Goal: Information Seeking & Learning: Check status

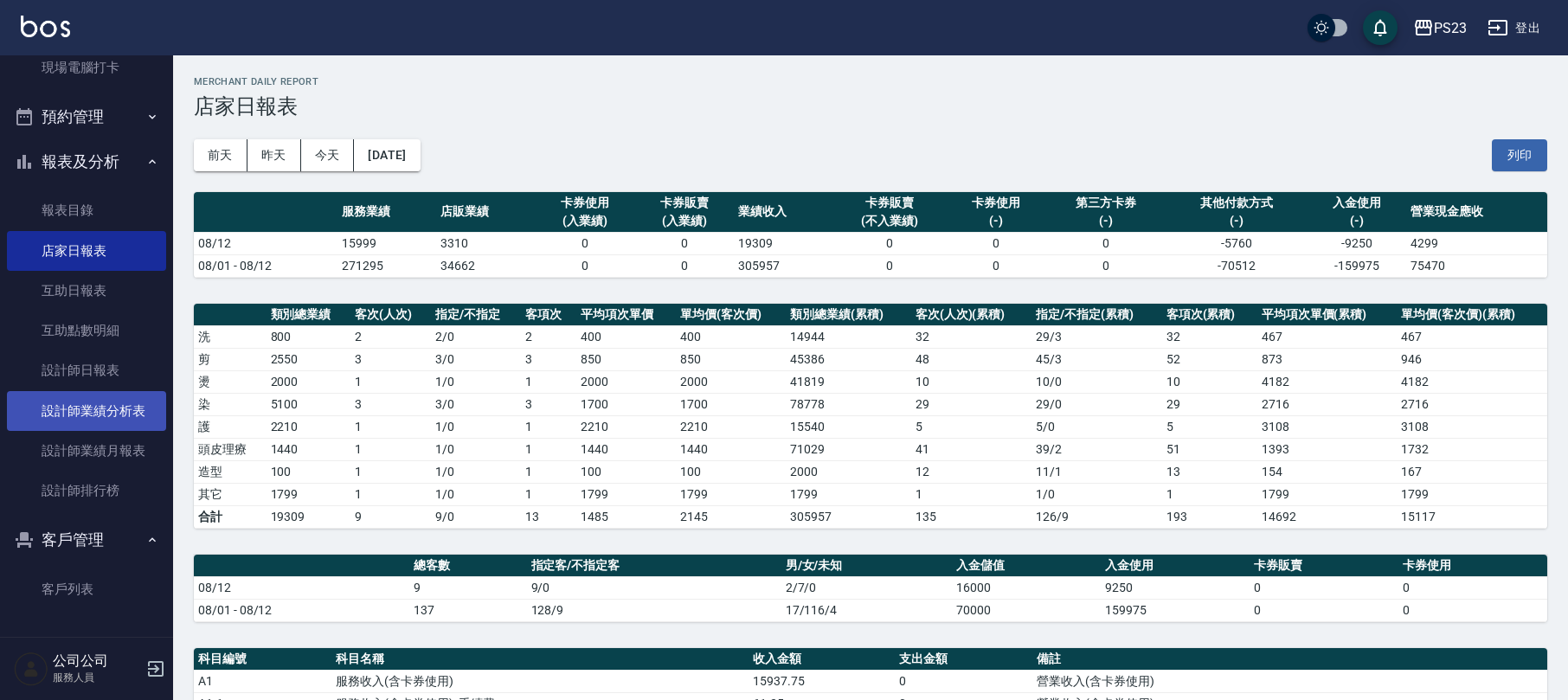
scroll to position [115, 0]
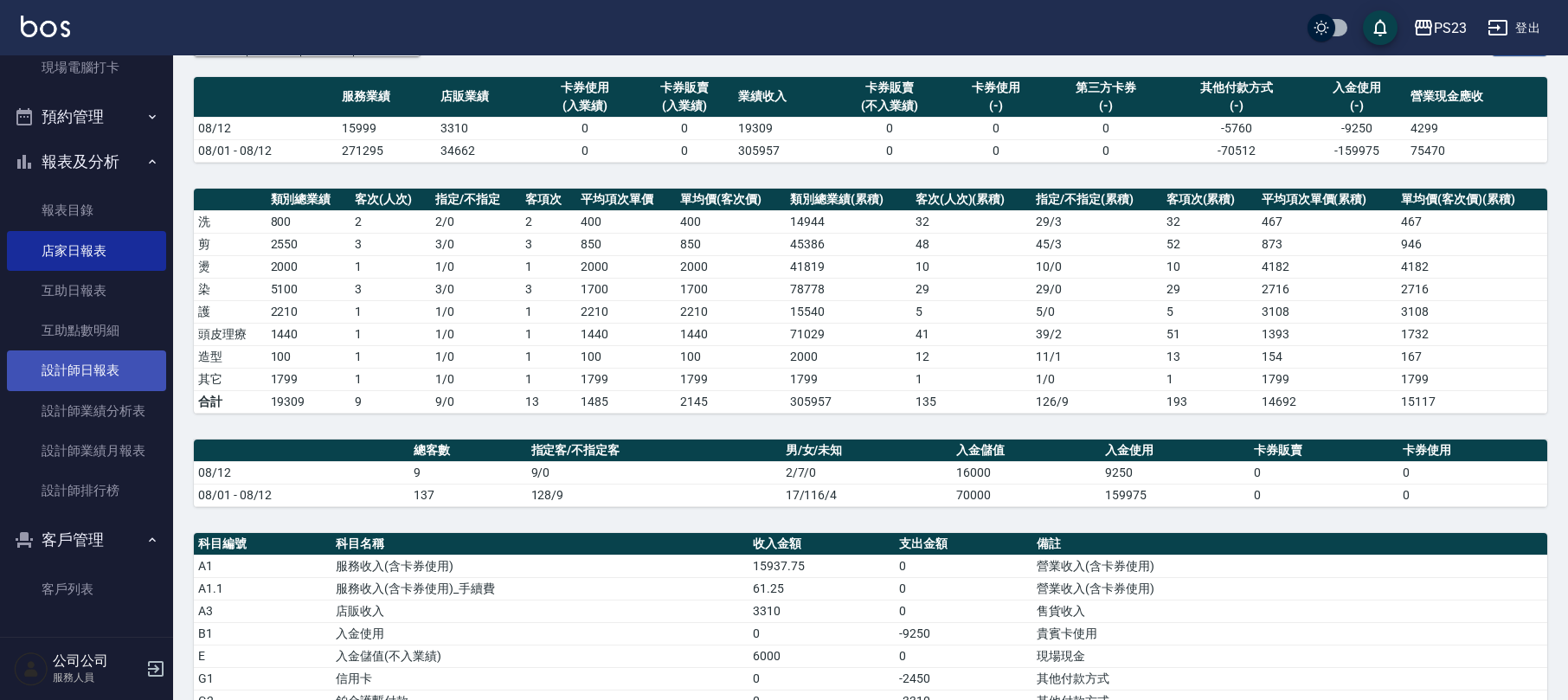
click at [94, 365] on link "設計師日報表" at bounding box center [86, 370] width 160 height 39
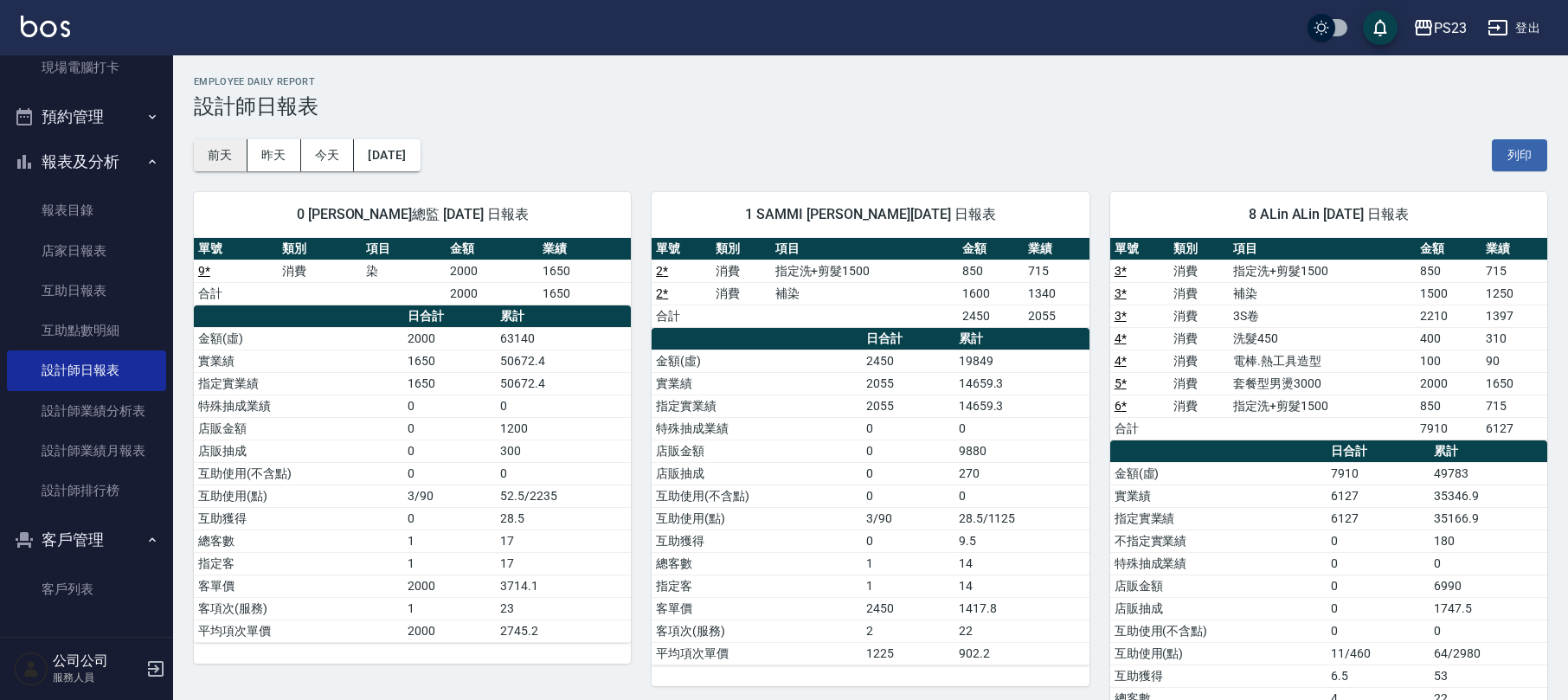
click at [225, 152] on button "前天" at bounding box center [221, 155] width 53 height 32
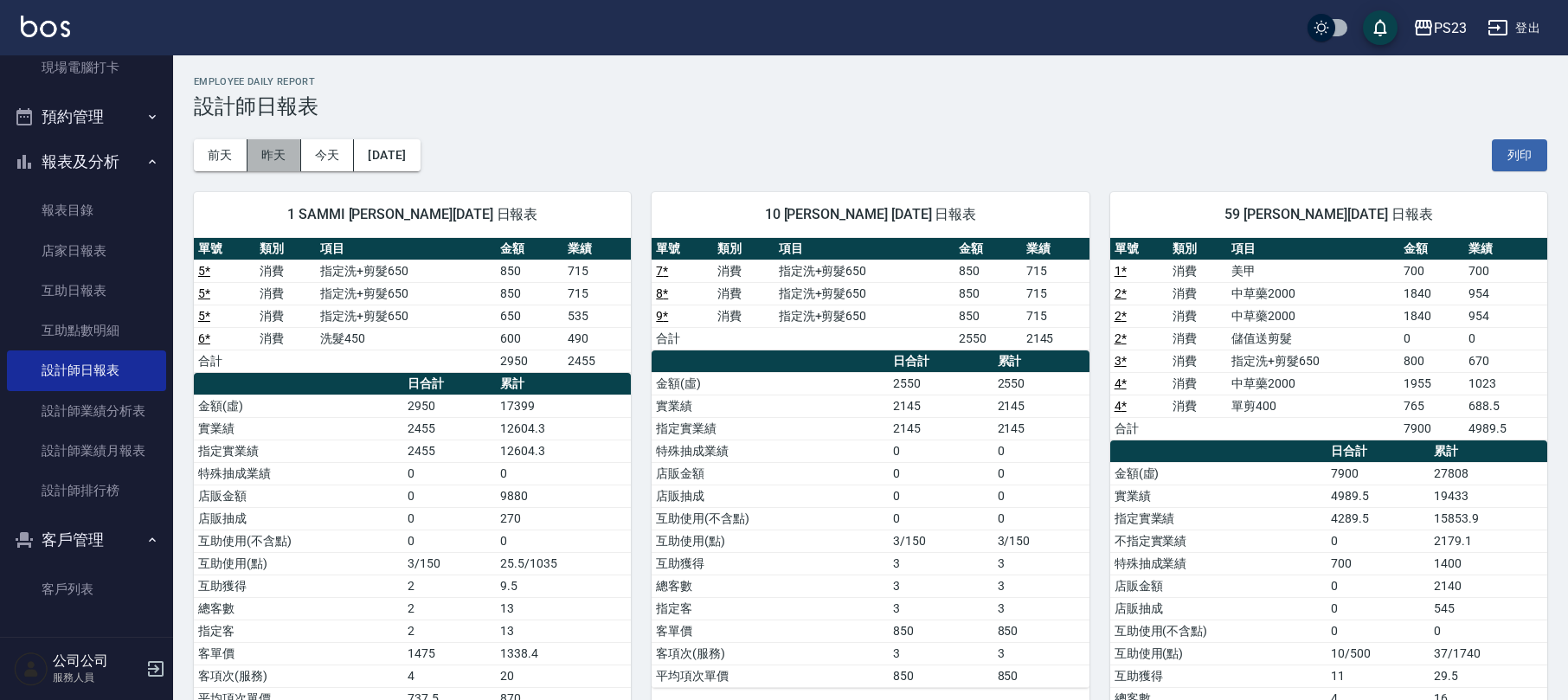
click at [291, 156] on button "昨天" at bounding box center [274, 155] width 53 height 32
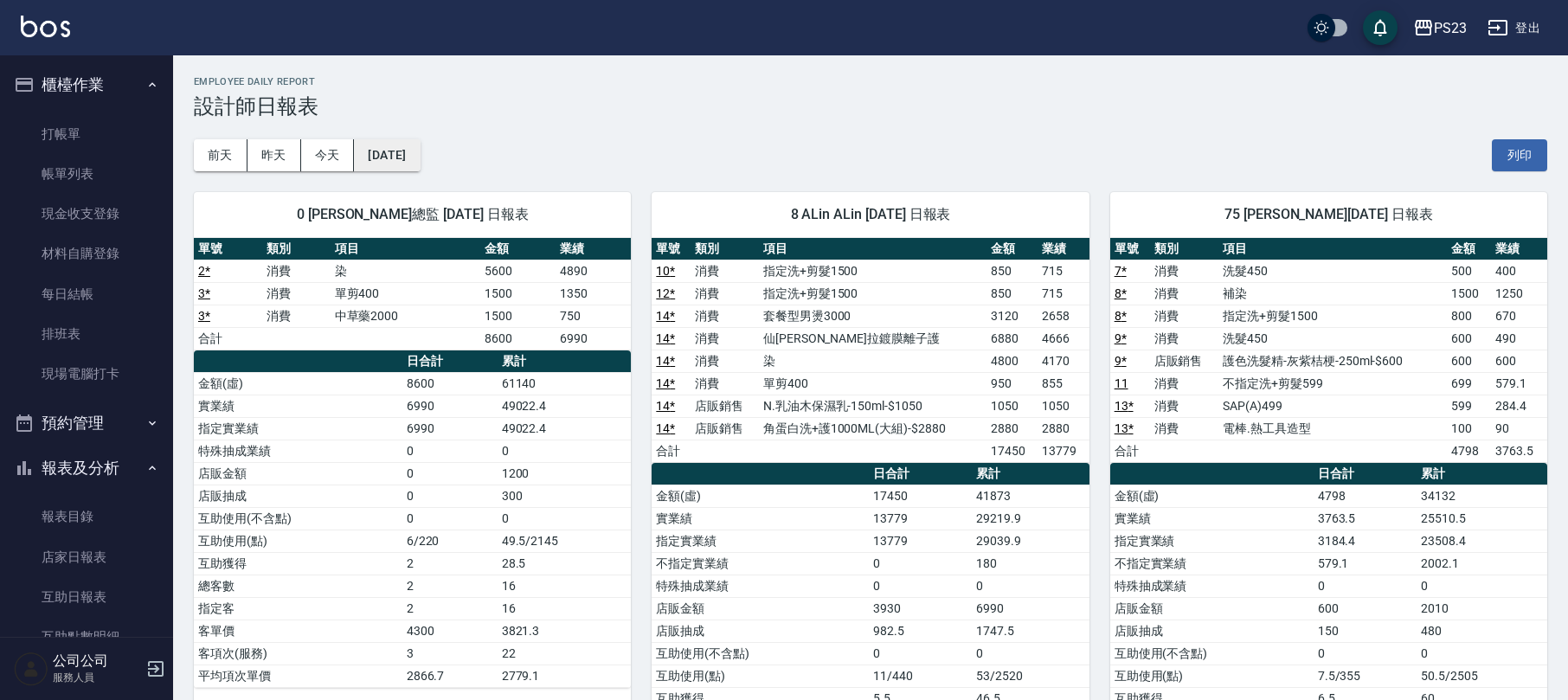
click at [361, 150] on button "[DATE]" at bounding box center [387, 155] width 66 height 32
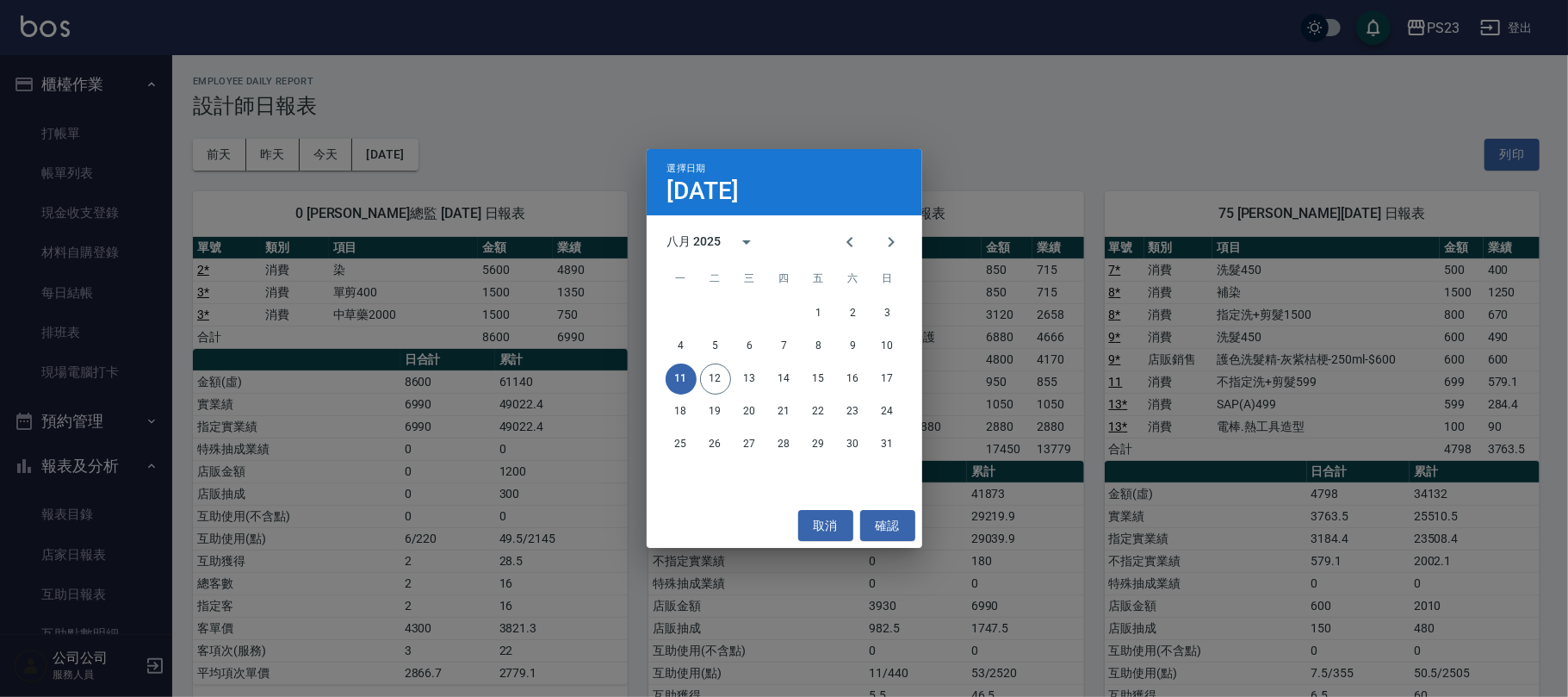
click at [320, 160] on div "選擇日期 [DATE] 八月 2025 一 二 三 四 五 六 日 1 2 3 4 5 6 7 8 9 10 11 12 13 14 15 16 17 18 …" at bounding box center [784, 348] width 1568 height 697
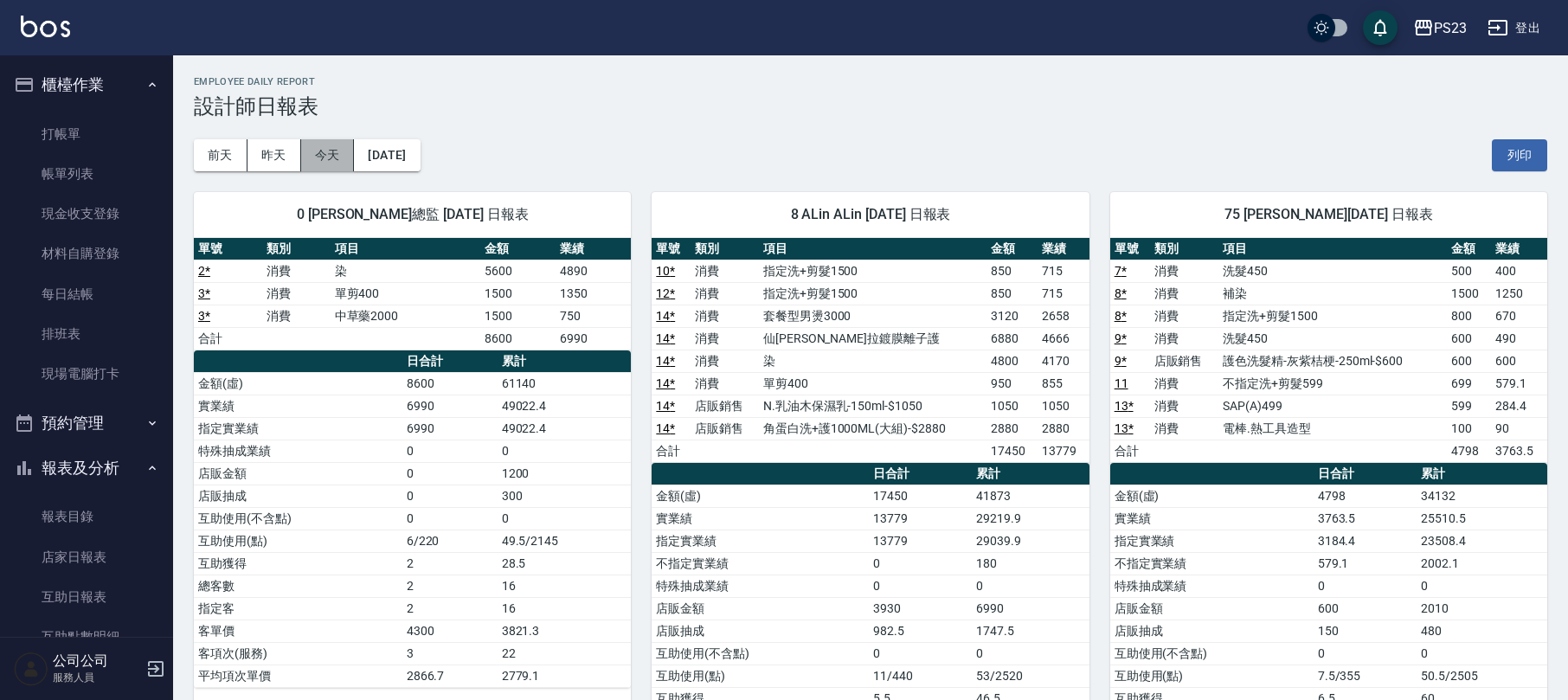
click at [319, 160] on button "今天" at bounding box center [327, 155] width 53 height 32
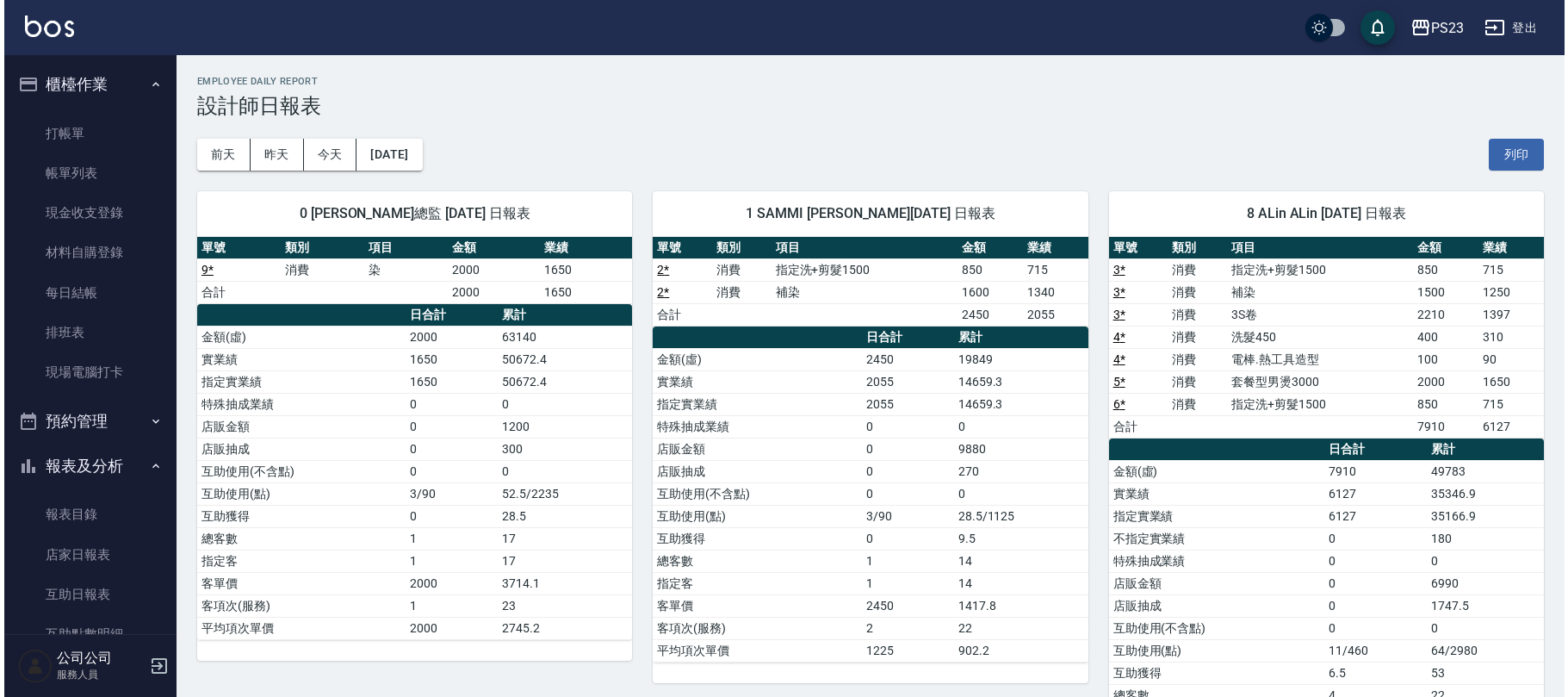
scroll to position [229, 0]
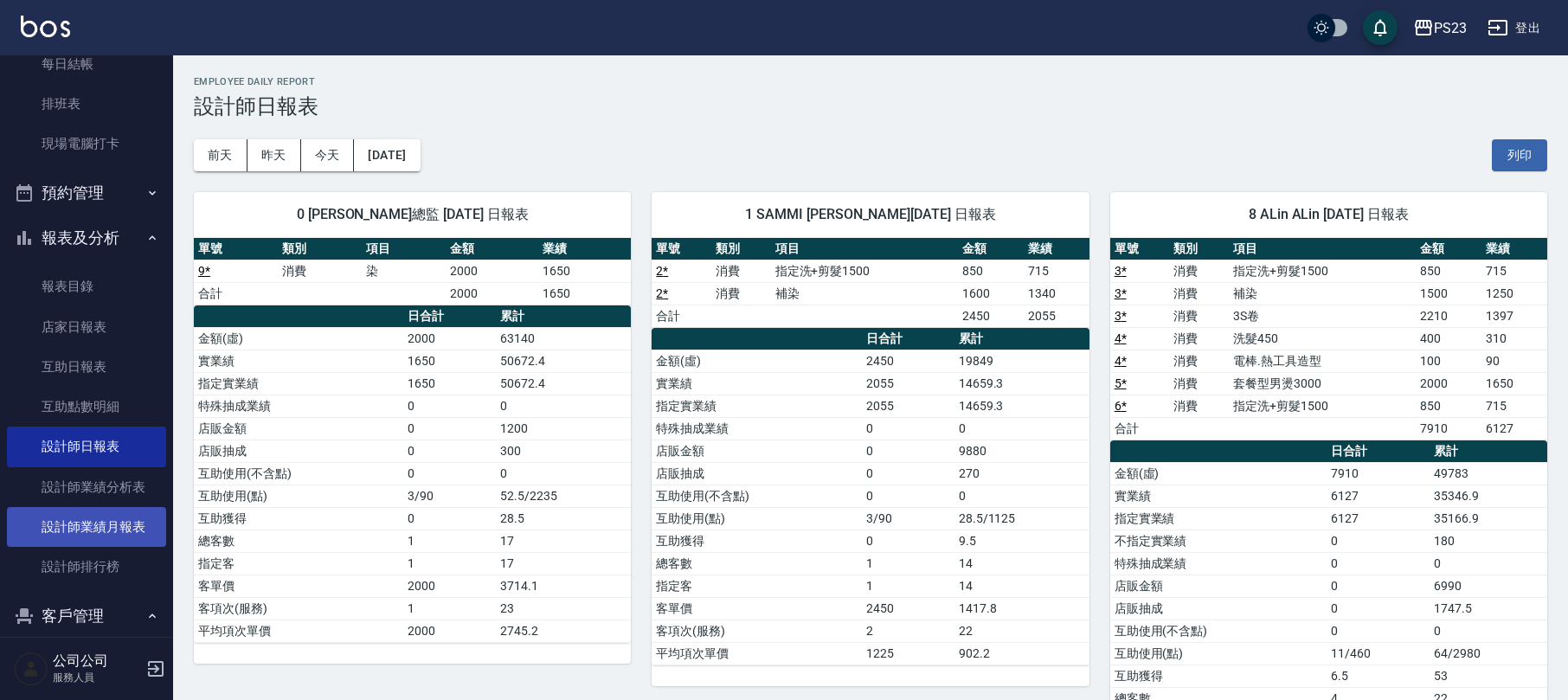
click at [117, 531] on link "設計師業績月報表" at bounding box center [86, 526] width 160 height 39
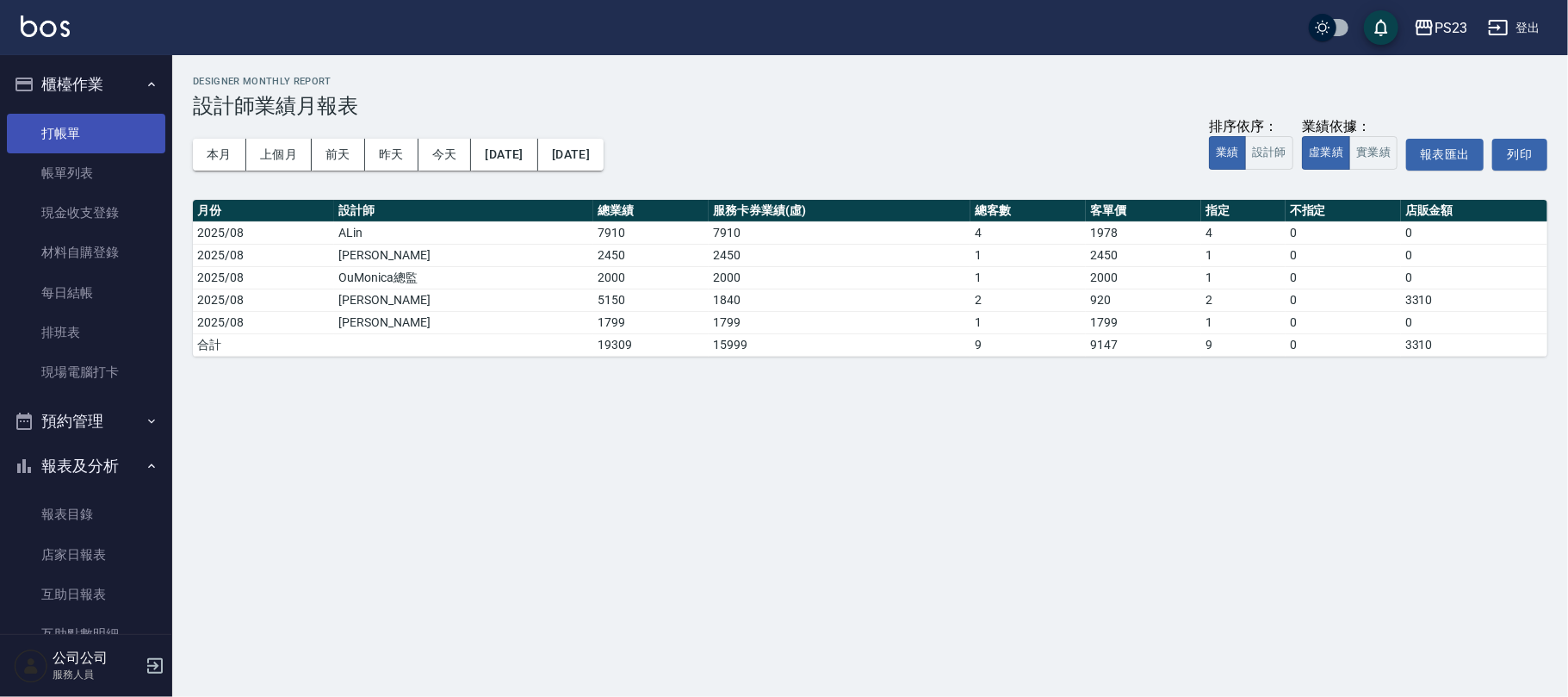
click at [112, 125] on link "打帳單" at bounding box center [86, 134] width 159 height 39
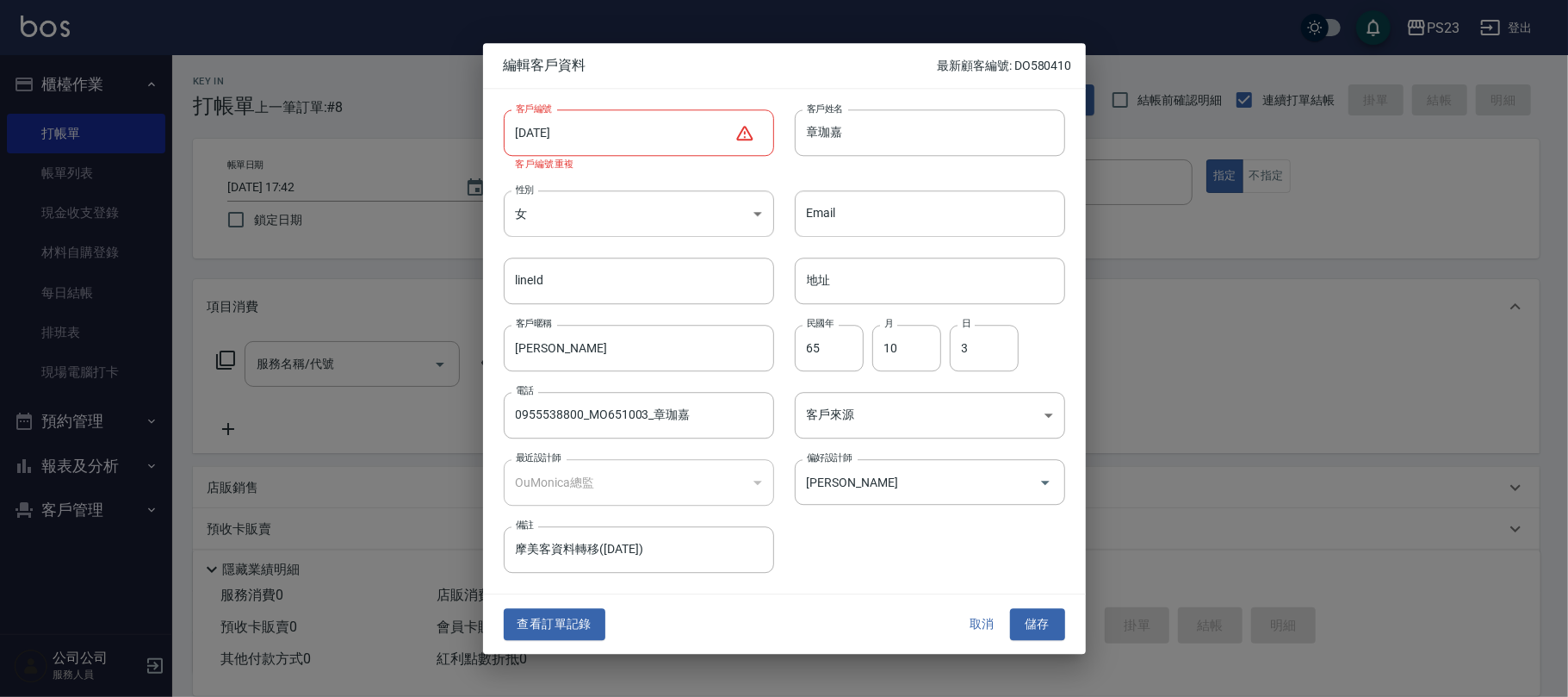
click at [372, 445] on div at bounding box center [784, 348] width 1568 height 697
click at [982, 622] on button "取消" at bounding box center [982, 625] width 55 height 32
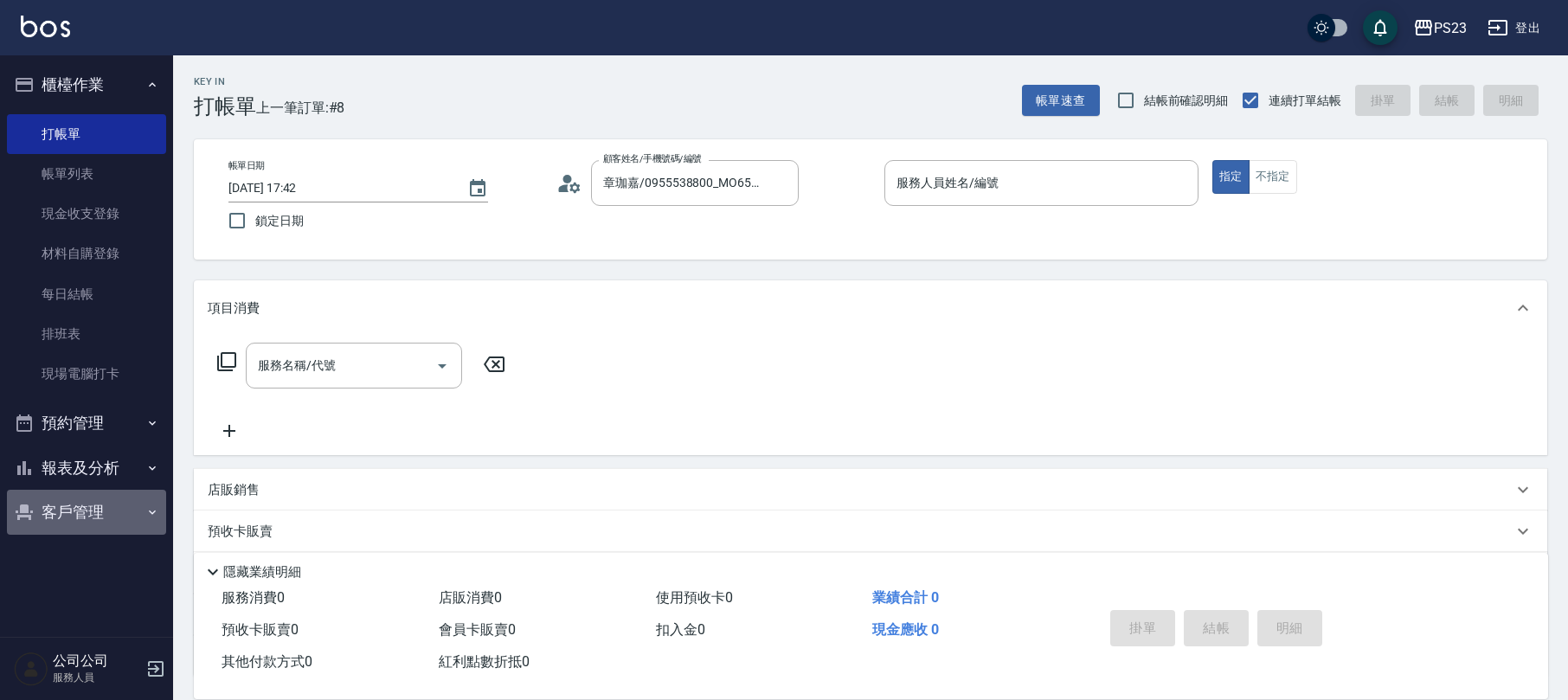
click at [84, 516] on button "客戶管理" at bounding box center [86, 512] width 160 height 45
click at [84, 502] on button "客戶管理" at bounding box center [86, 512] width 160 height 45
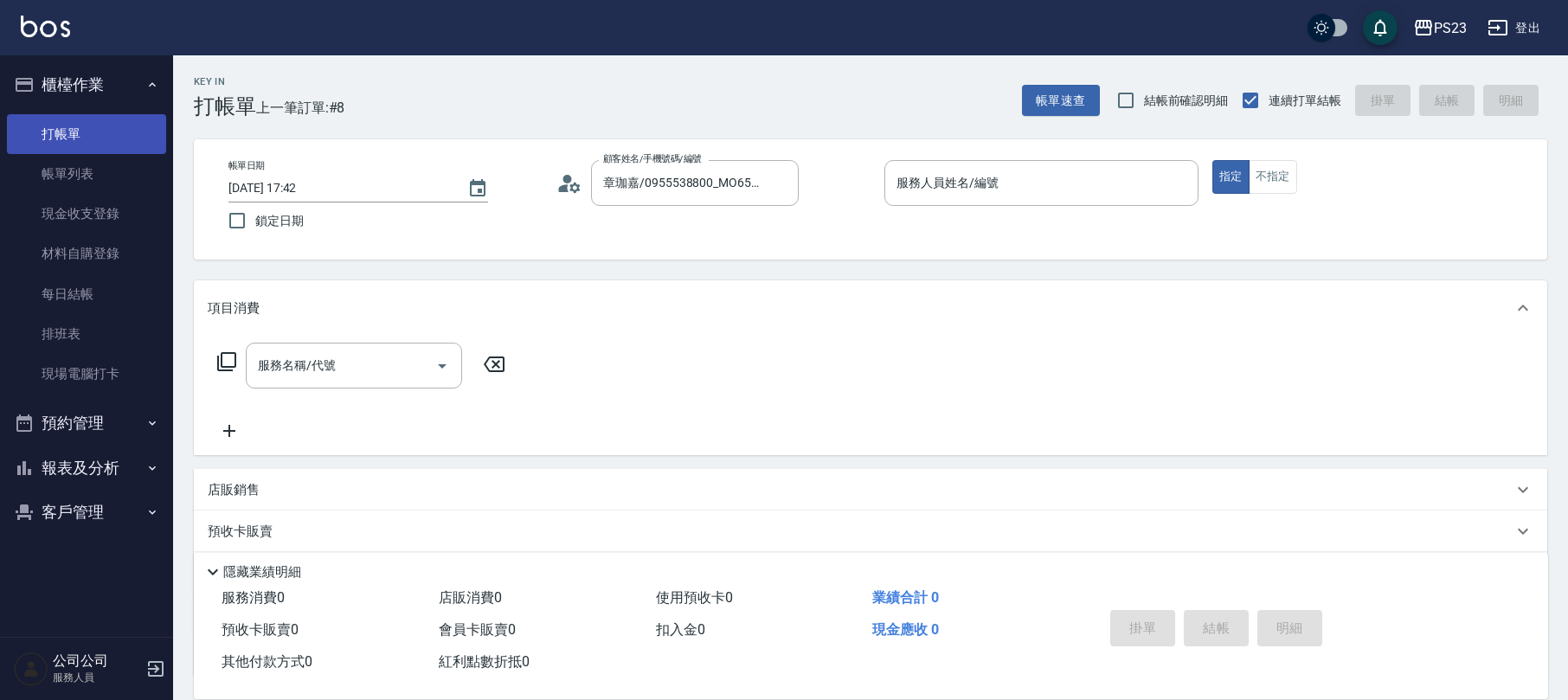
click at [101, 128] on link "打帳單" at bounding box center [86, 134] width 160 height 39
click at [84, 476] on button "報表及分析" at bounding box center [86, 468] width 160 height 45
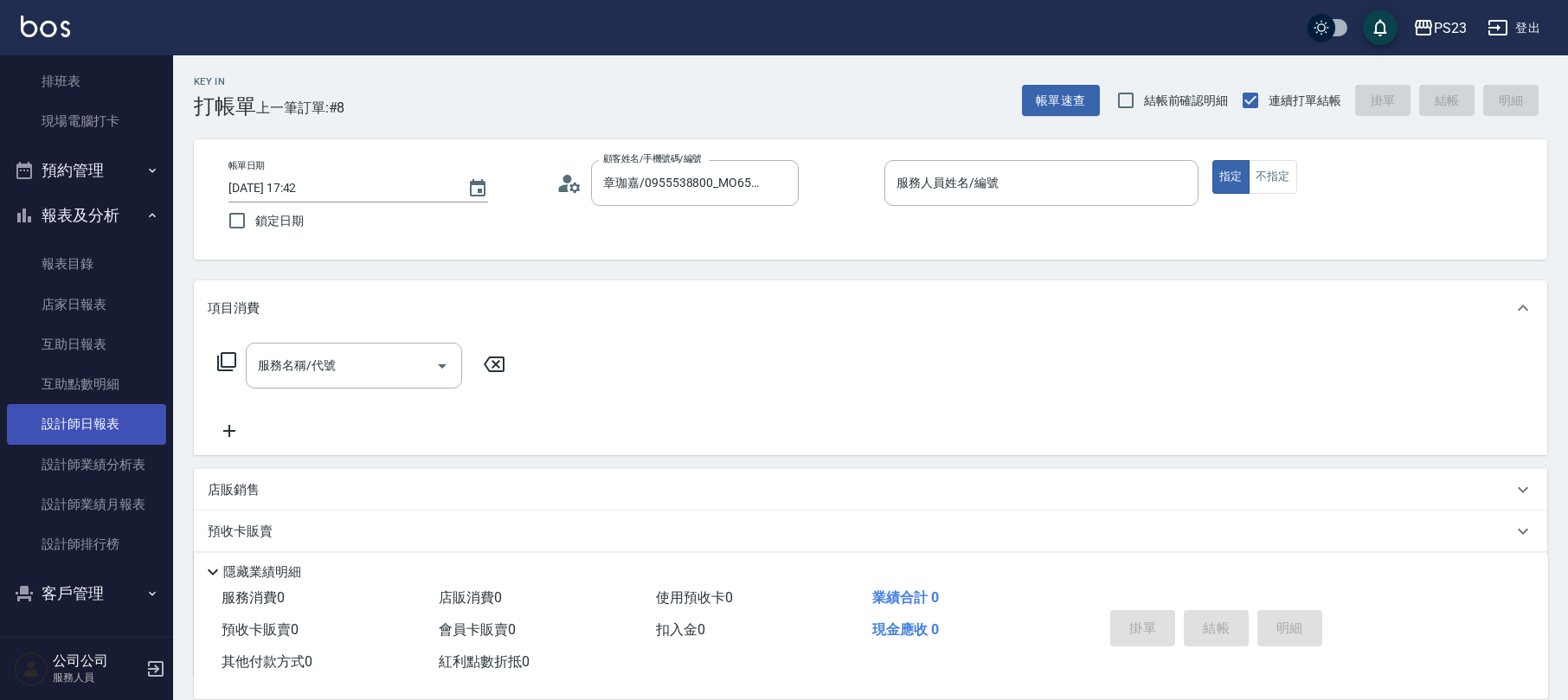
click at [88, 420] on link "設計師日報表" at bounding box center [86, 424] width 160 height 39
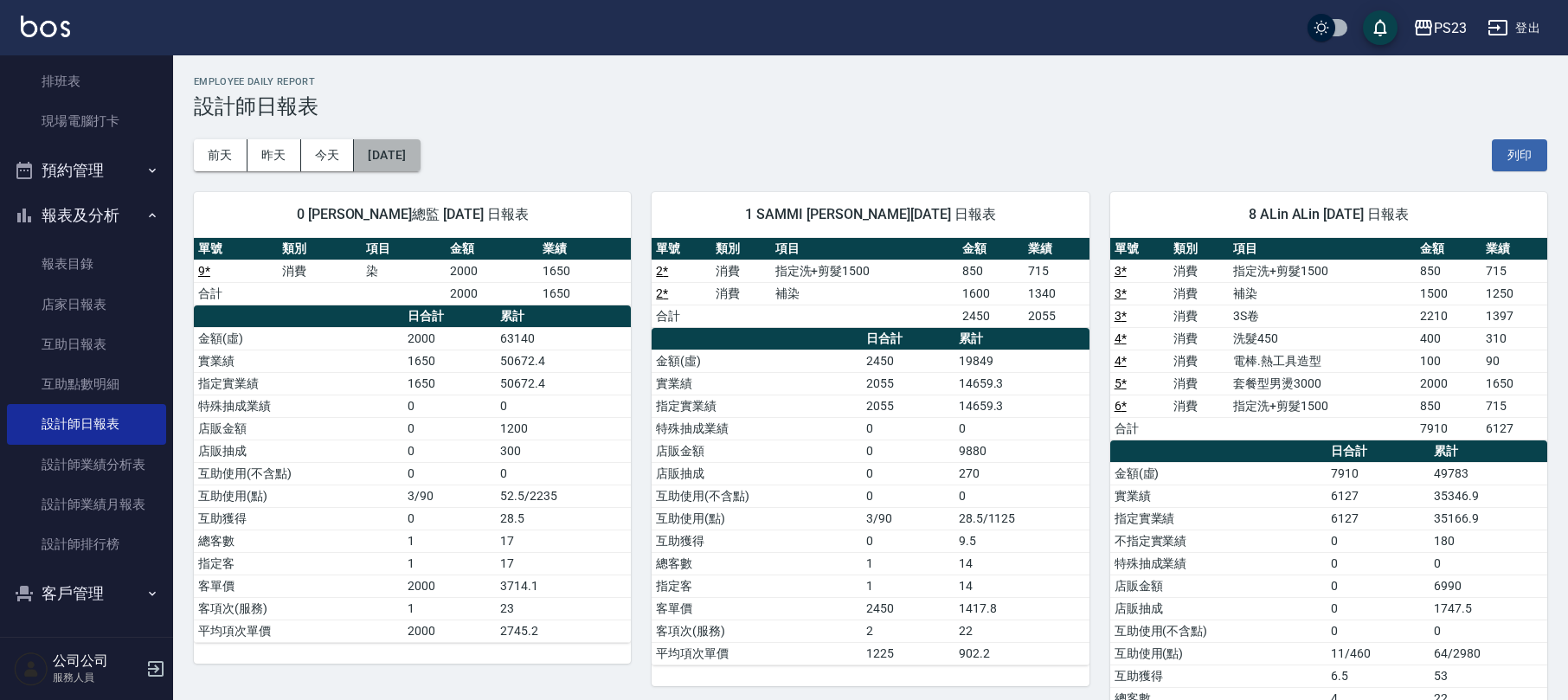
click at [398, 145] on button "[DATE]" at bounding box center [387, 155] width 66 height 32
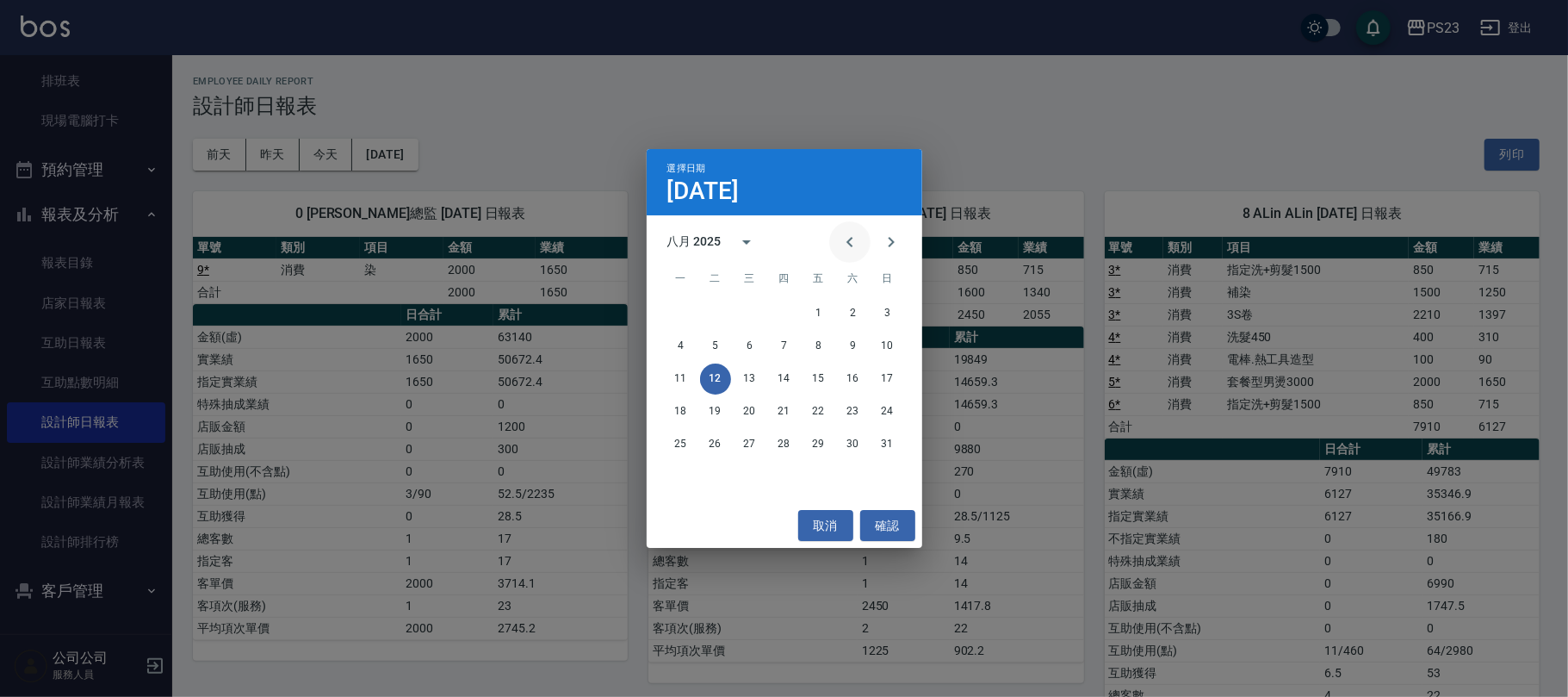
click at [841, 243] on icon "Previous month" at bounding box center [850, 242] width 21 height 21
click at [684, 382] on button "14" at bounding box center [681, 378] width 31 height 31
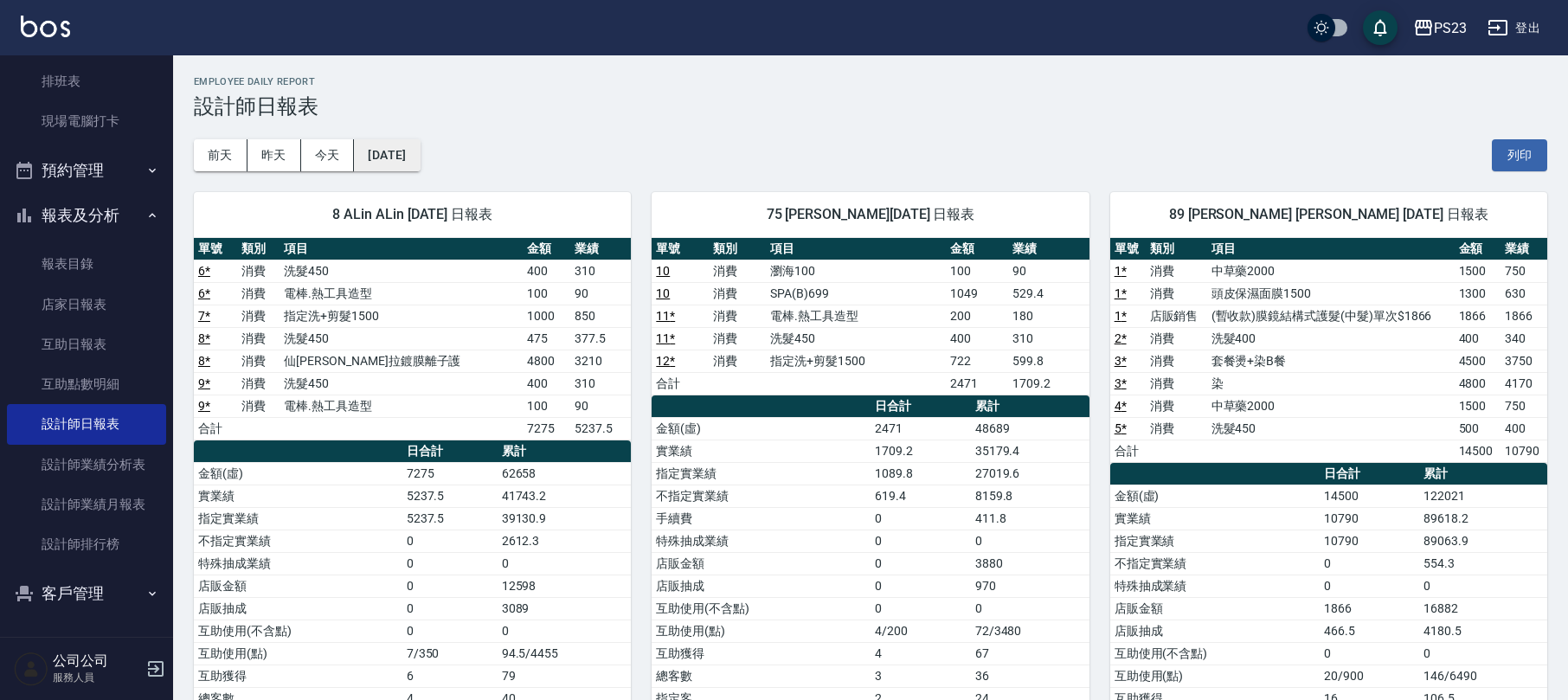
click at [419, 150] on button "2025/07/14" at bounding box center [387, 155] width 66 height 32
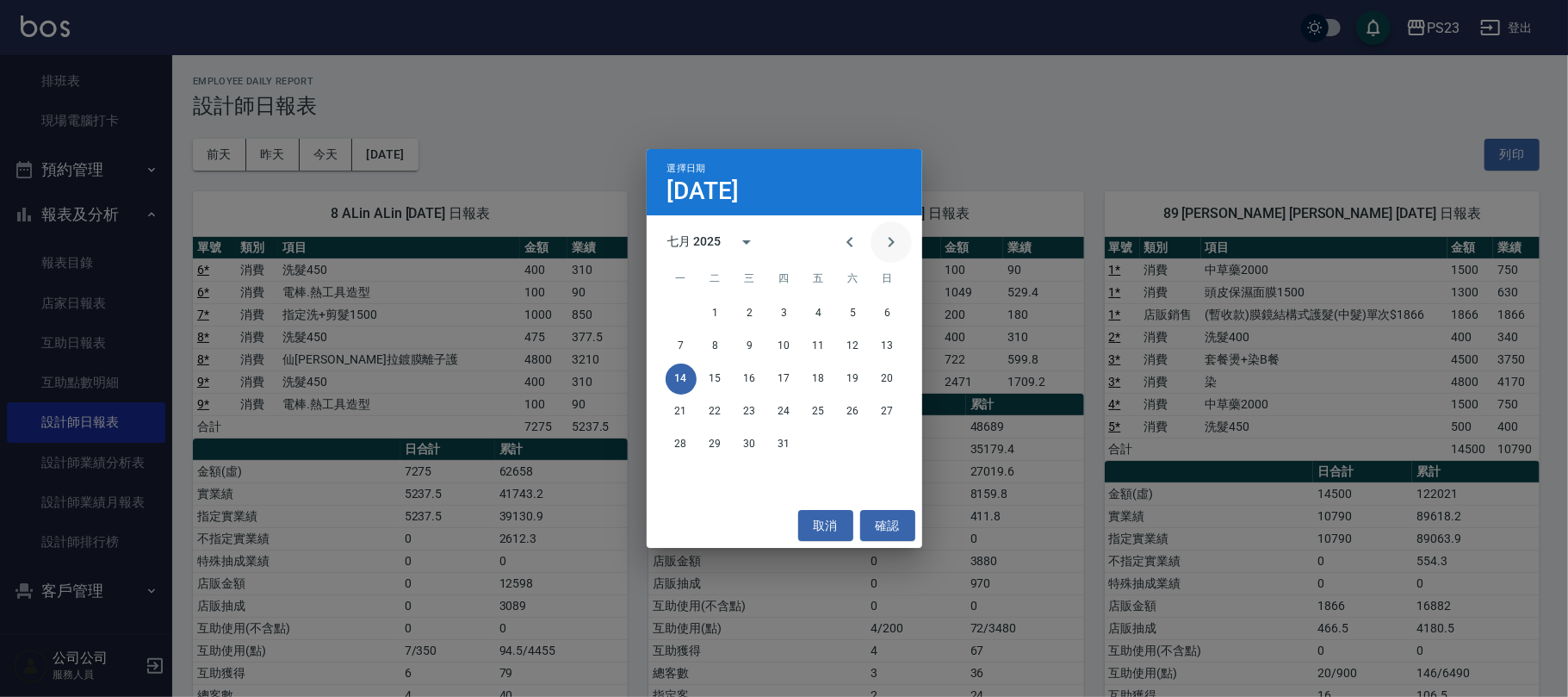
click at [882, 249] on icon "Next month" at bounding box center [891, 242] width 21 height 21
click at [840, 243] on icon "Previous month" at bounding box center [850, 242] width 21 height 21
click at [846, 352] on button "12" at bounding box center [853, 346] width 31 height 31
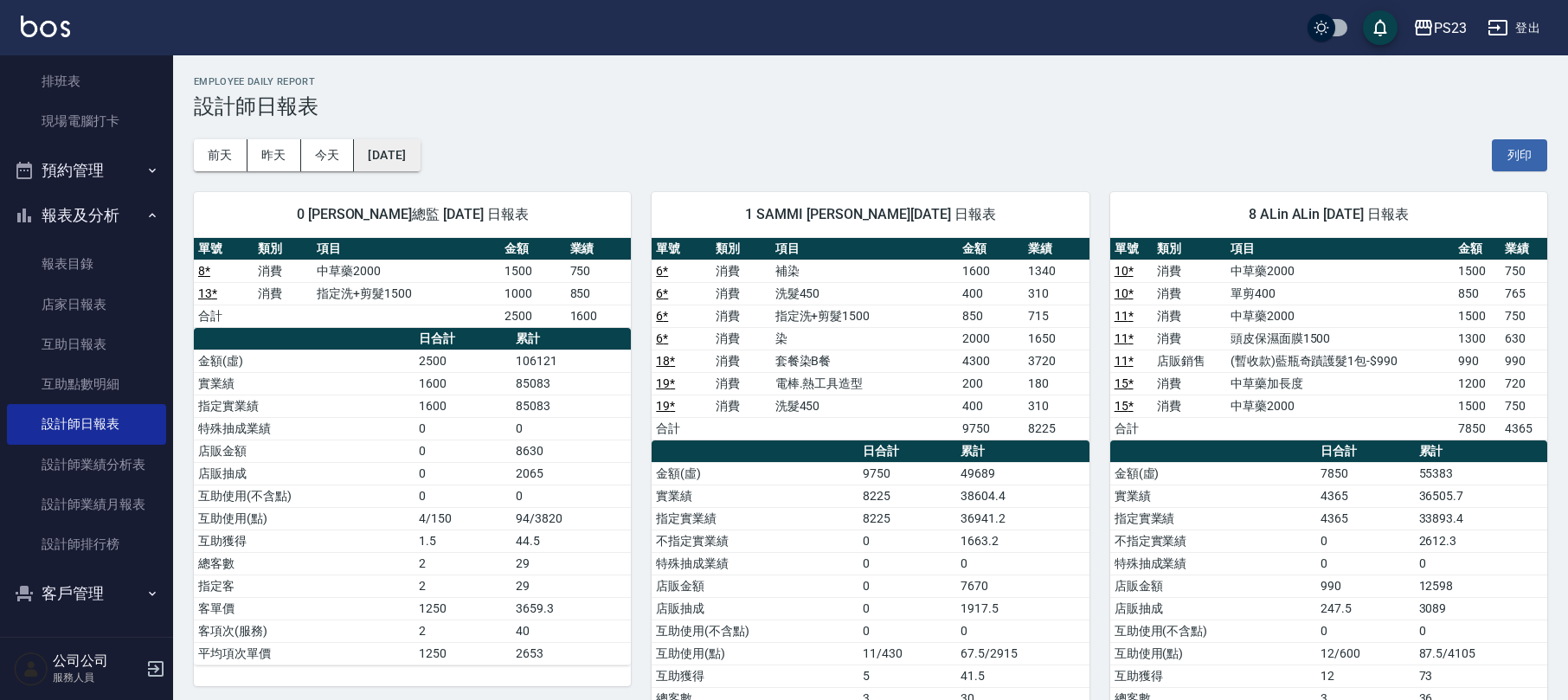
click at [409, 163] on button "2025/07/12" at bounding box center [387, 155] width 66 height 32
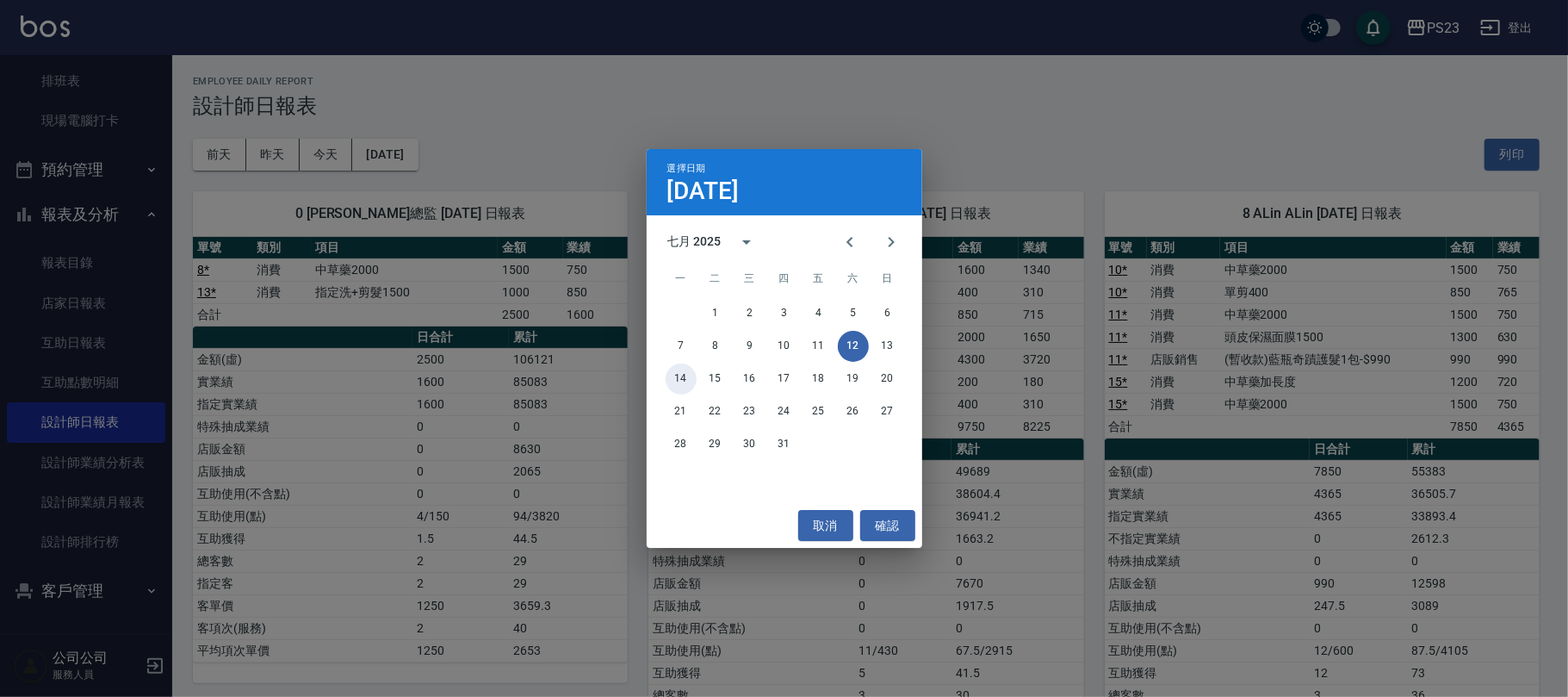
click at [682, 383] on button "14" at bounding box center [681, 378] width 31 height 31
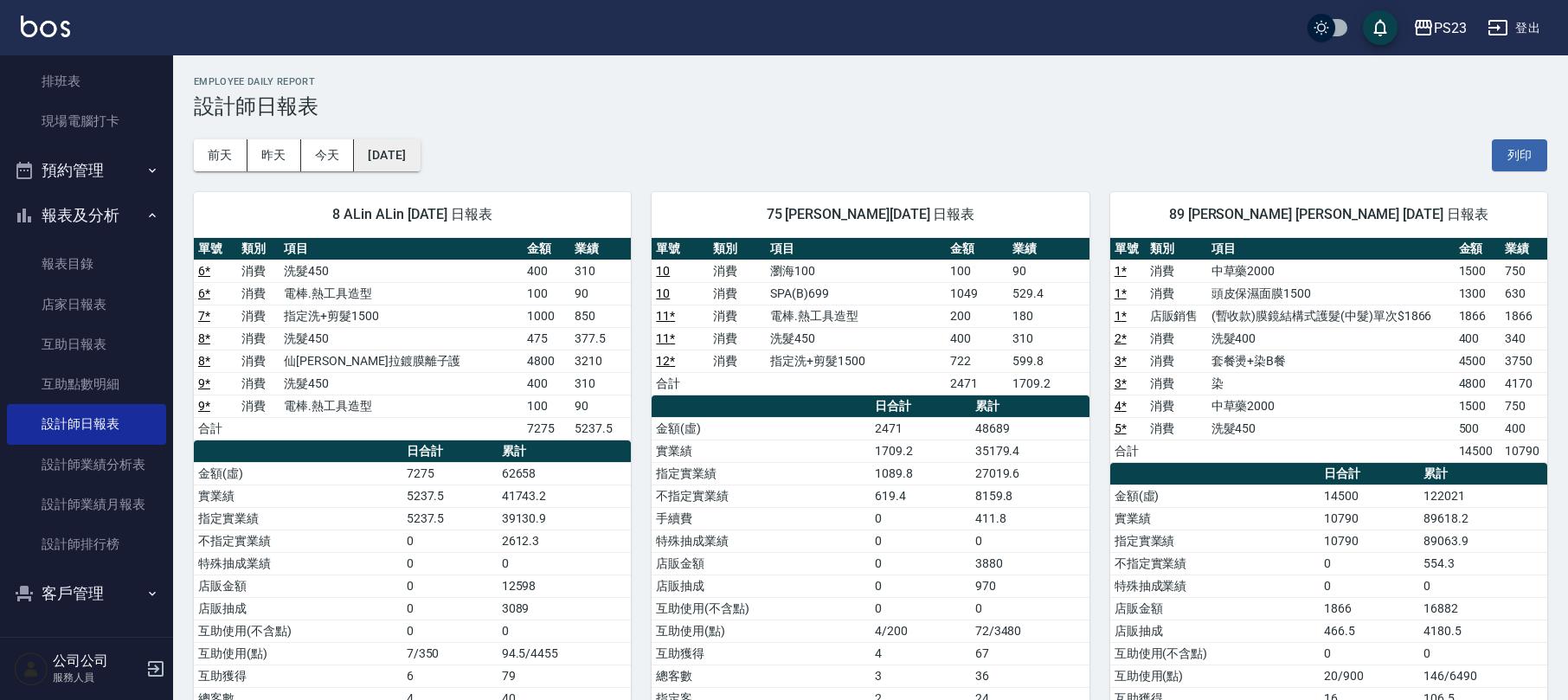
click at [419, 161] on button "2025/07/14" at bounding box center [387, 155] width 66 height 32
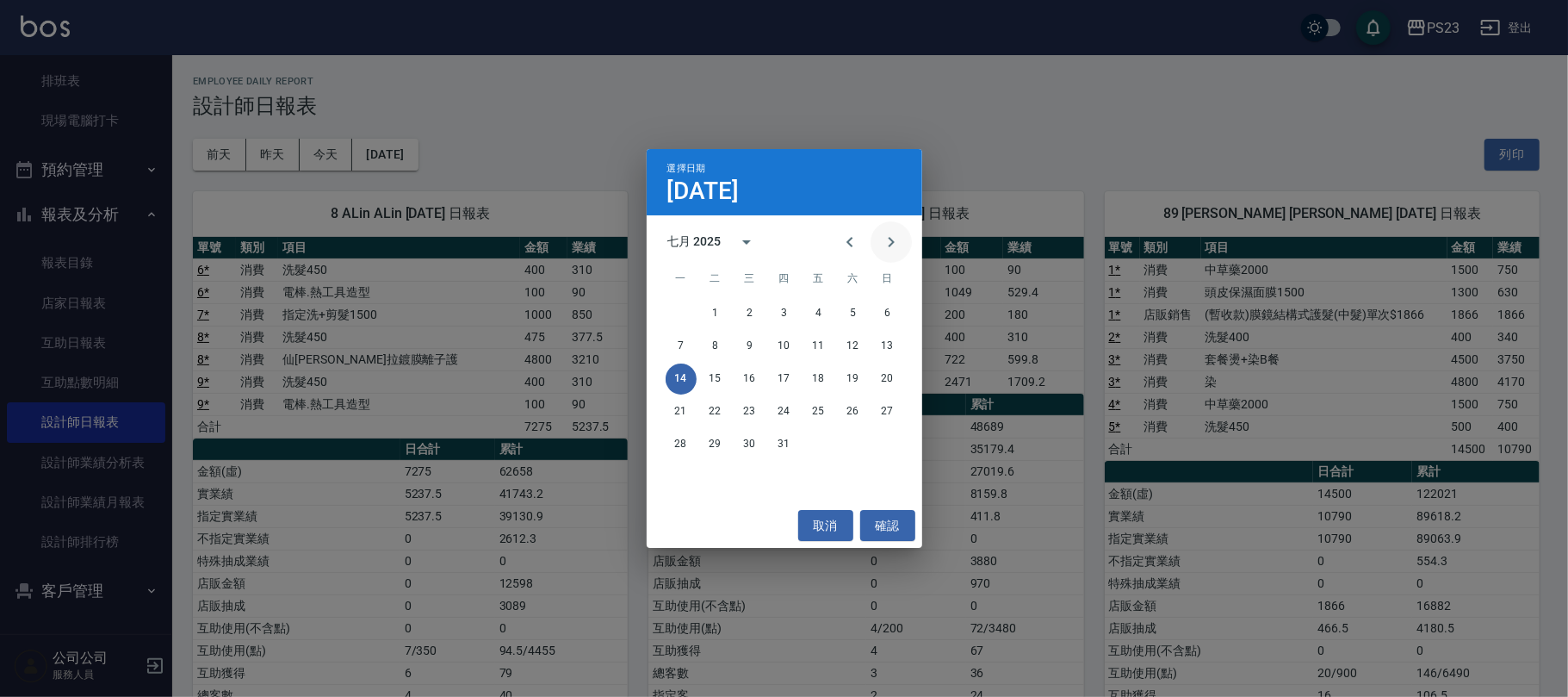
click at [883, 236] on icon "Next month" at bounding box center [891, 242] width 21 height 21
click at [716, 386] on button "12" at bounding box center [715, 378] width 31 height 31
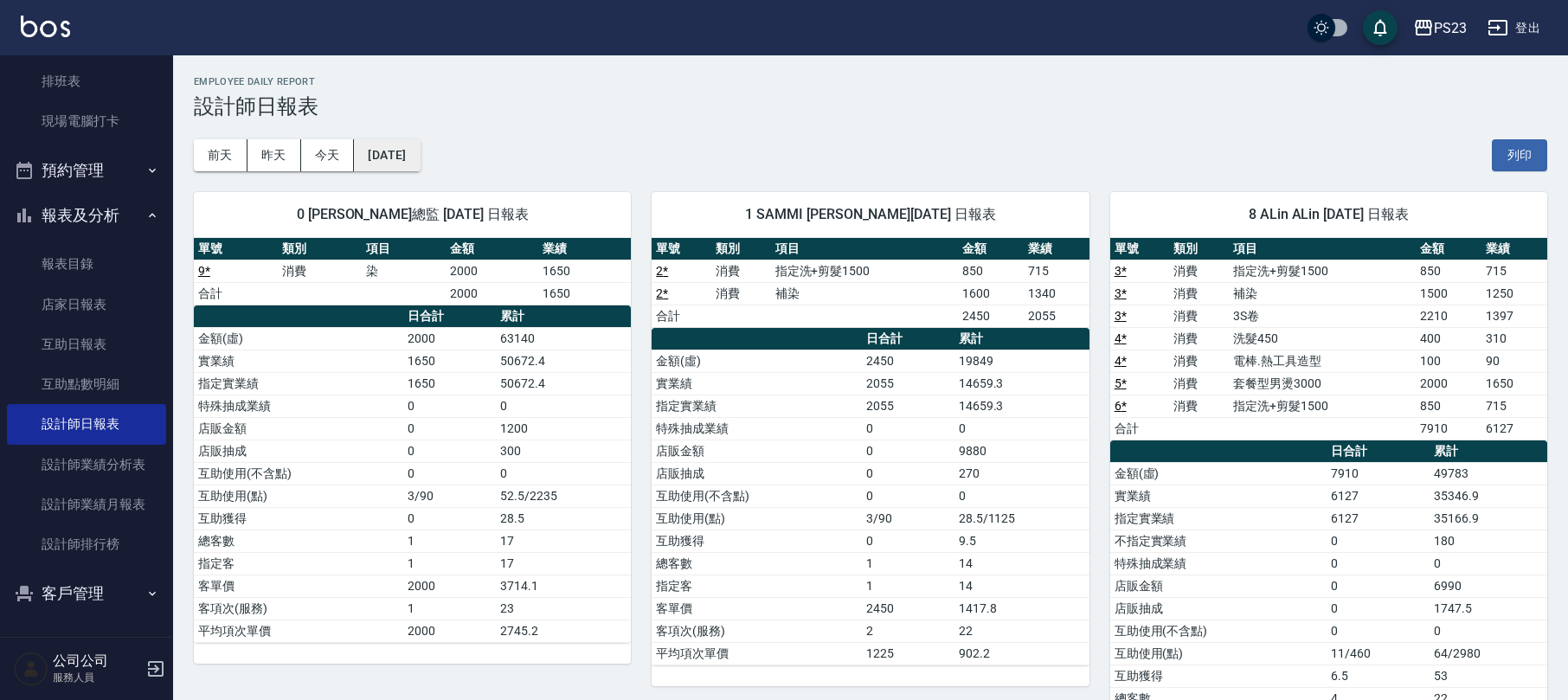
click at [402, 143] on button "[DATE]" at bounding box center [387, 155] width 66 height 32
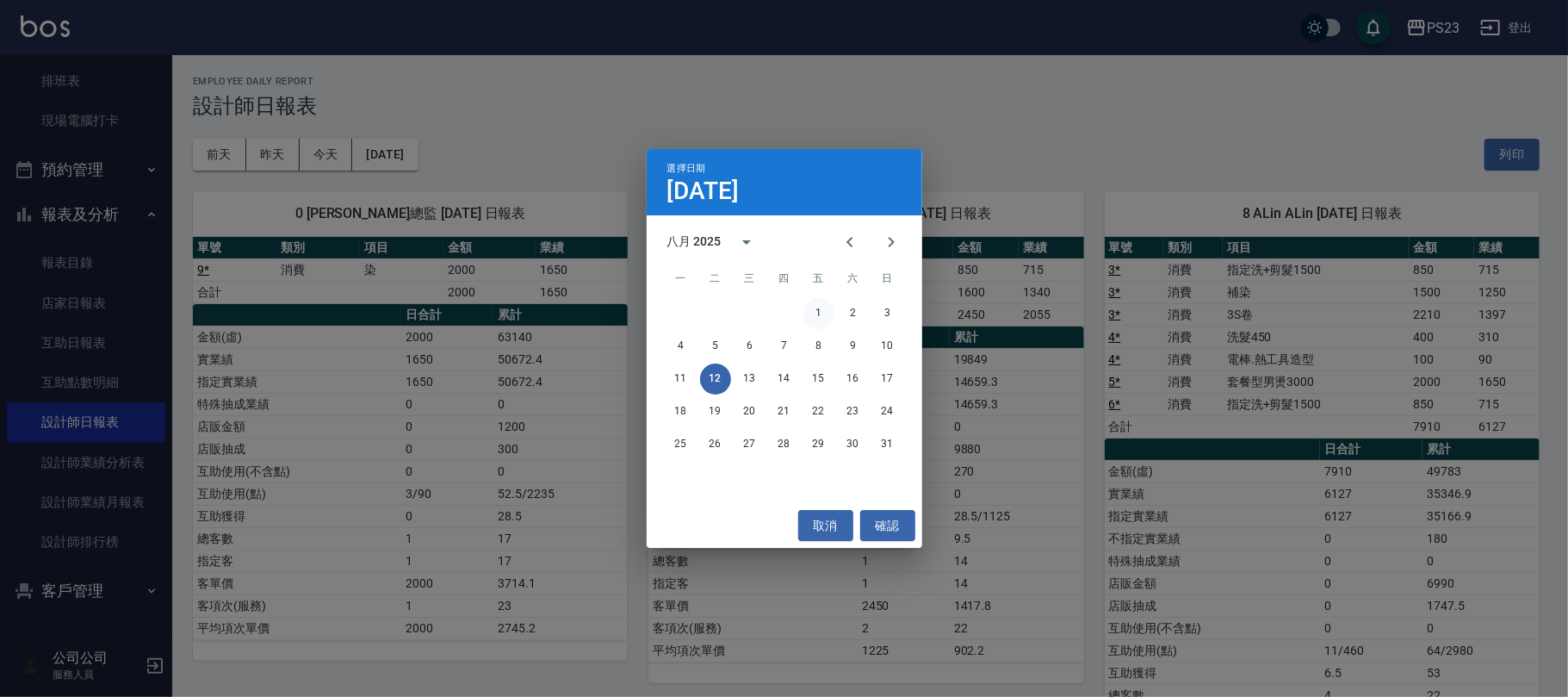
click at [822, 312] on button "1" at bounding box center [818, 313] width 31 height 31
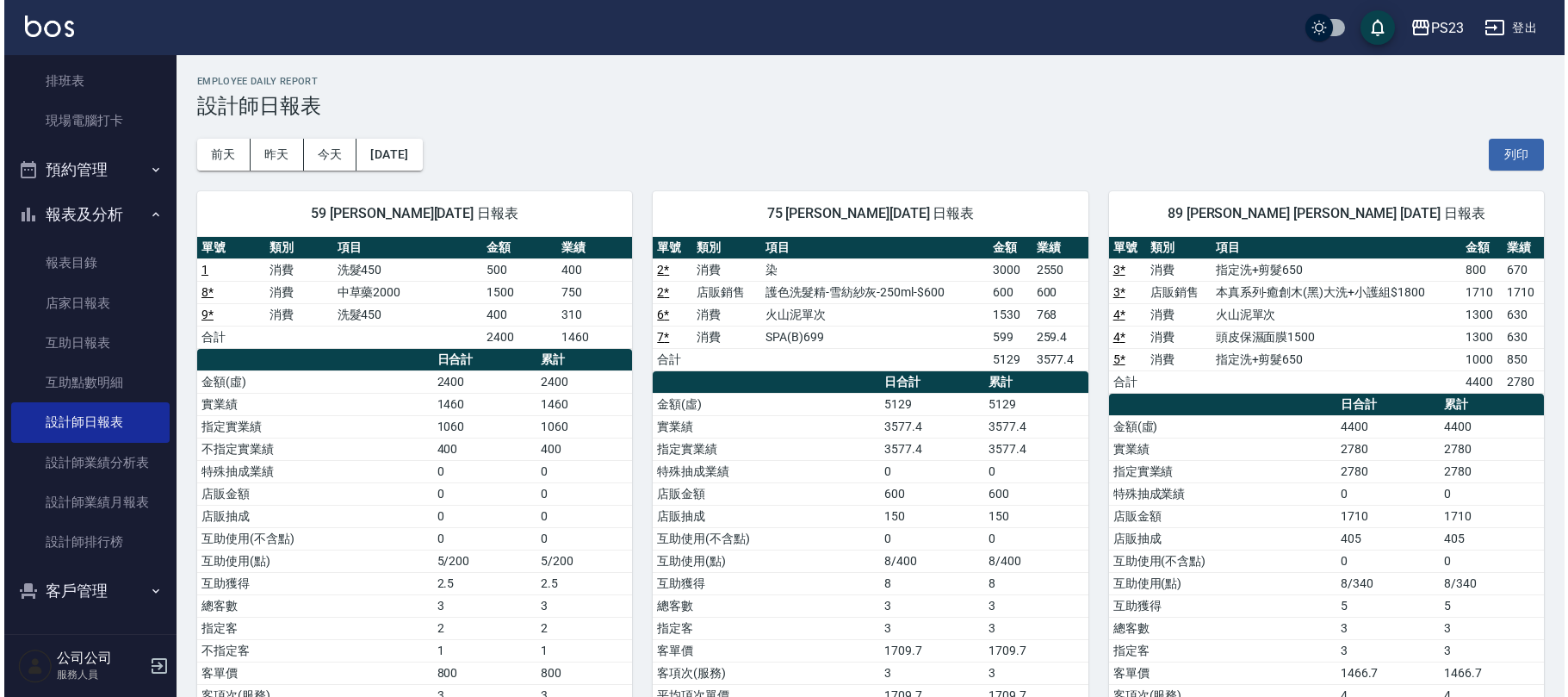
scroll to position [80, 0]
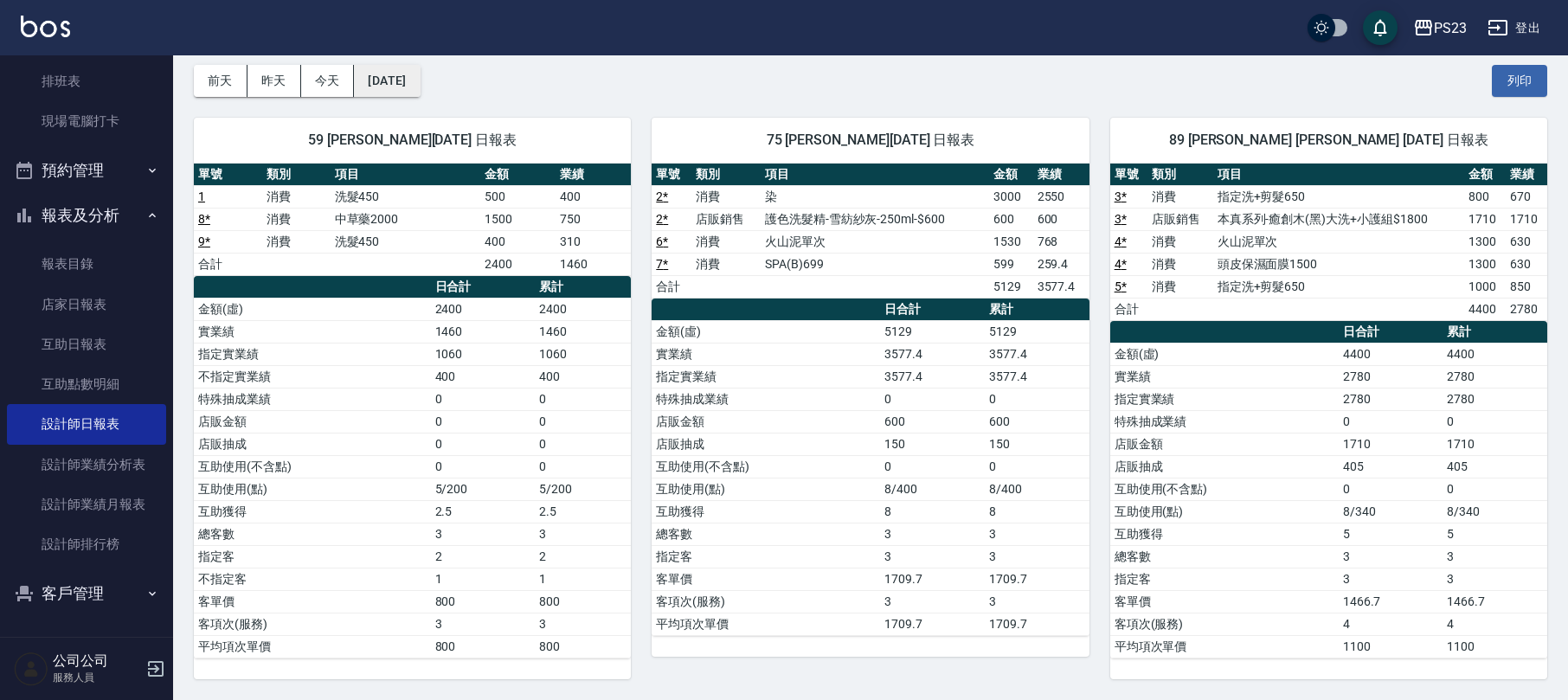
click at [405, 68] on button "2025/08/01" at bounding box center [387, 81] width 66 height 32
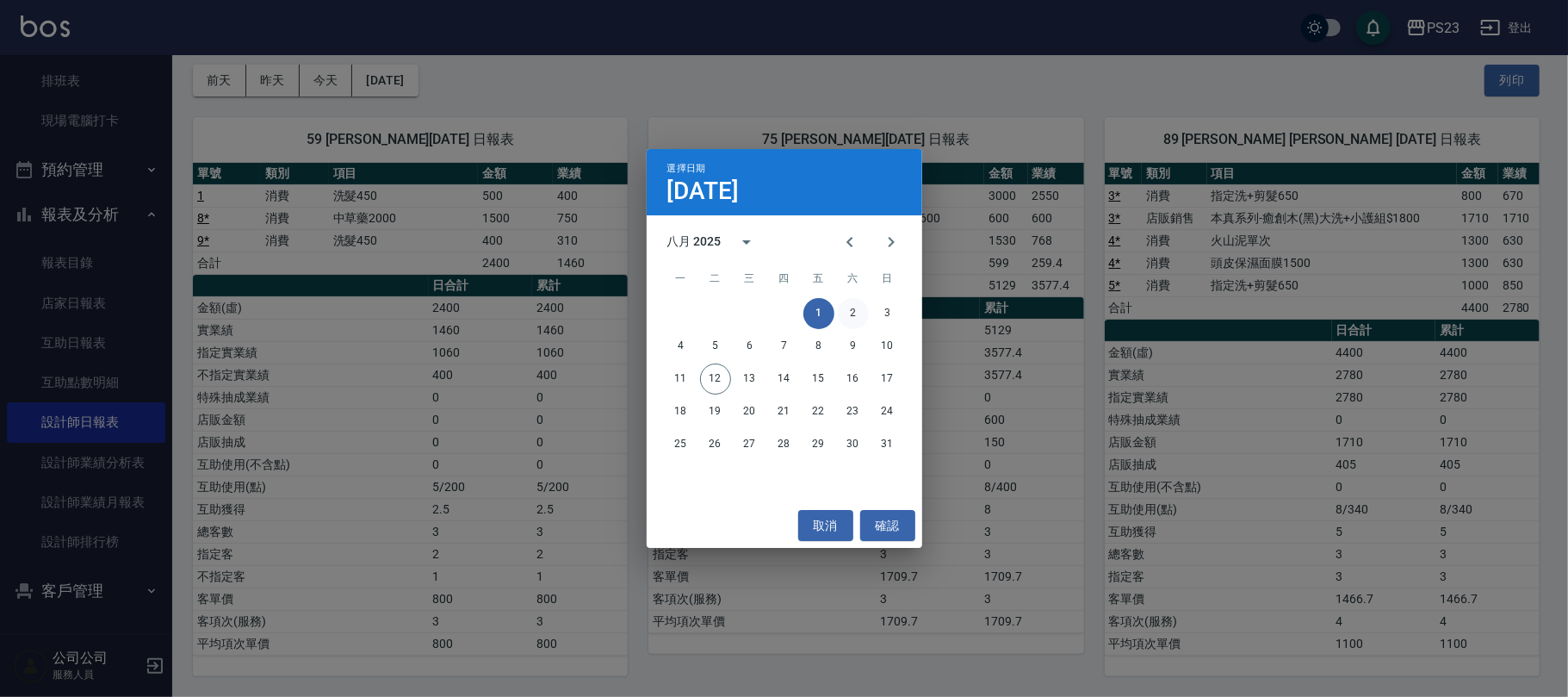
click at [846, 312] on button "2" at bounding box center [853, 313] width 31 height 31
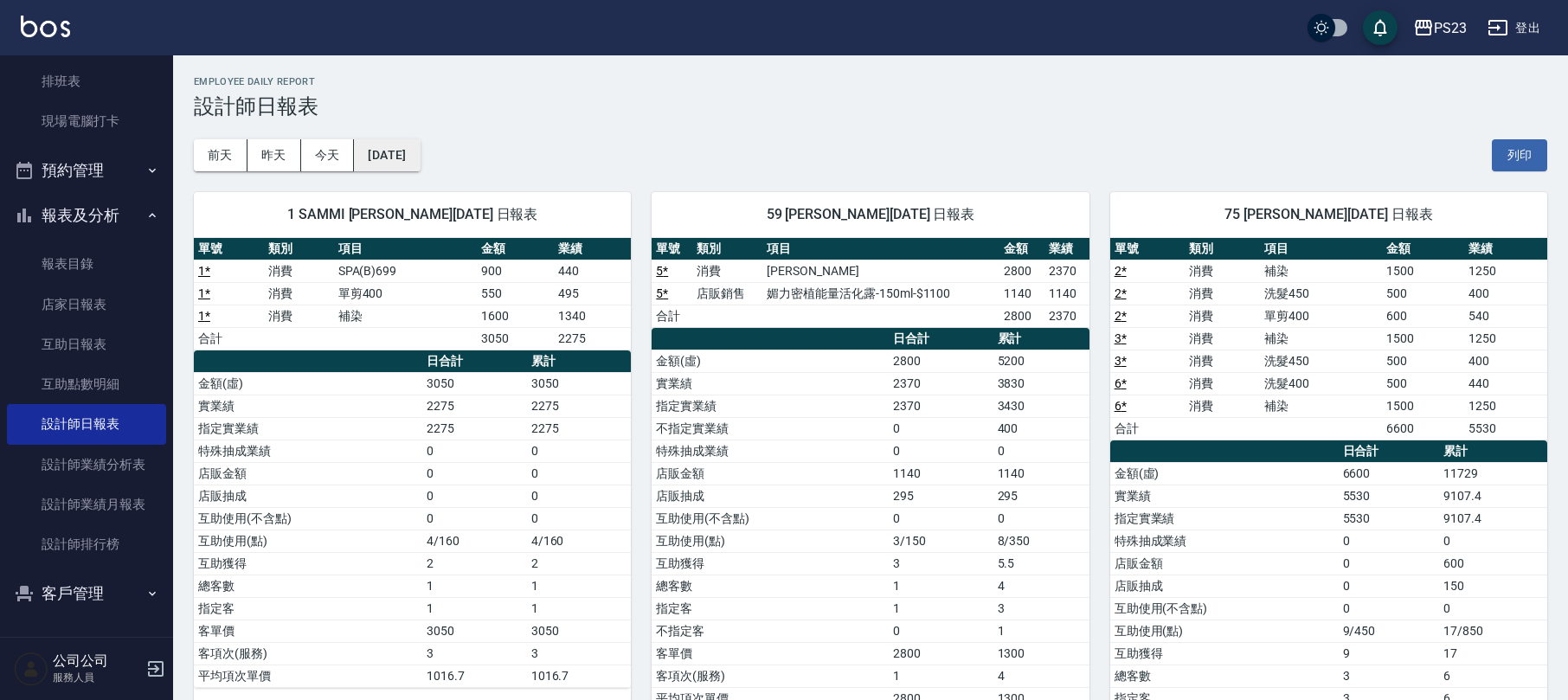
click at [389, 157] on button "2025/08/02" at bounding box center [387, 155] width 66 height 32
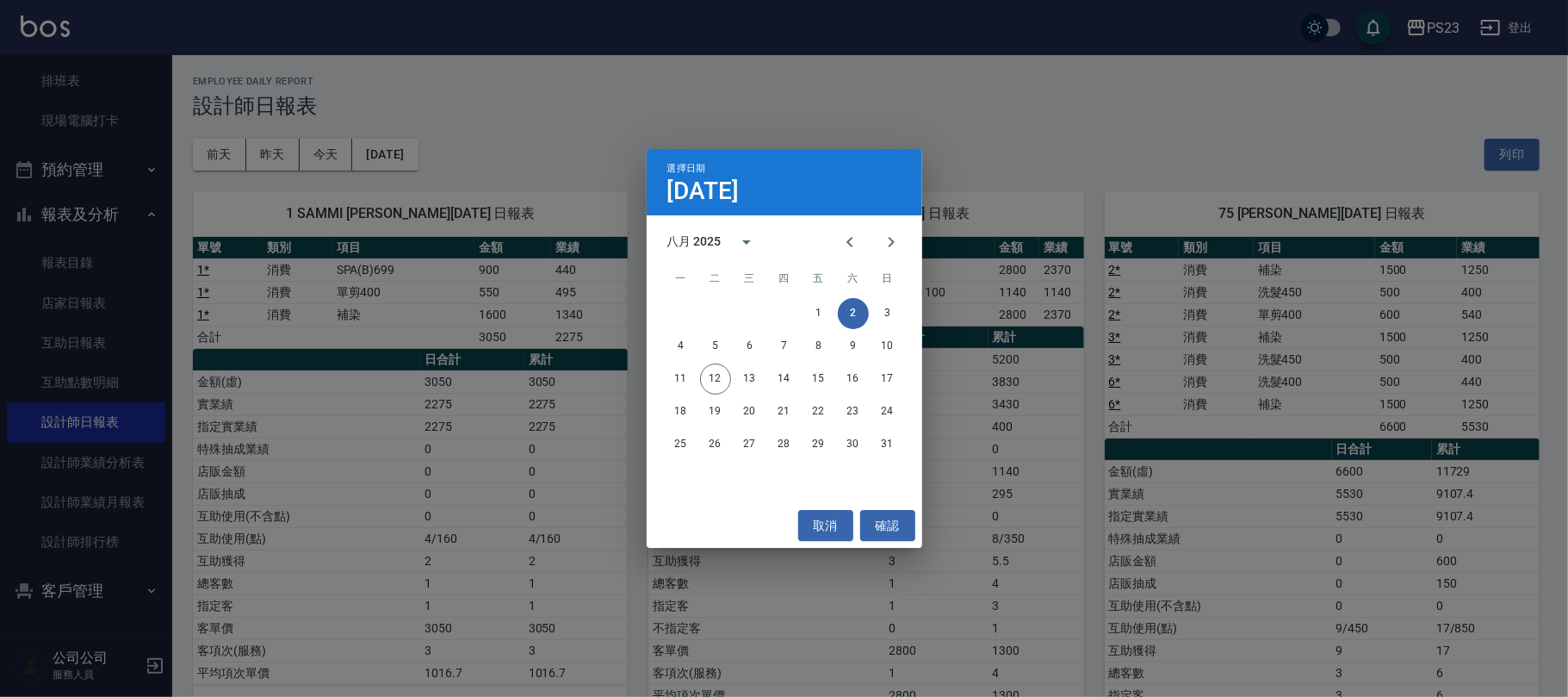
drag, startPoint x: 825, startPoint y: 524, endPoint x: 730, endPoint y: 456, distance: 116.8
click at [824, 524] on button "取消" at bounding box center [826, 526] width 55 height 32
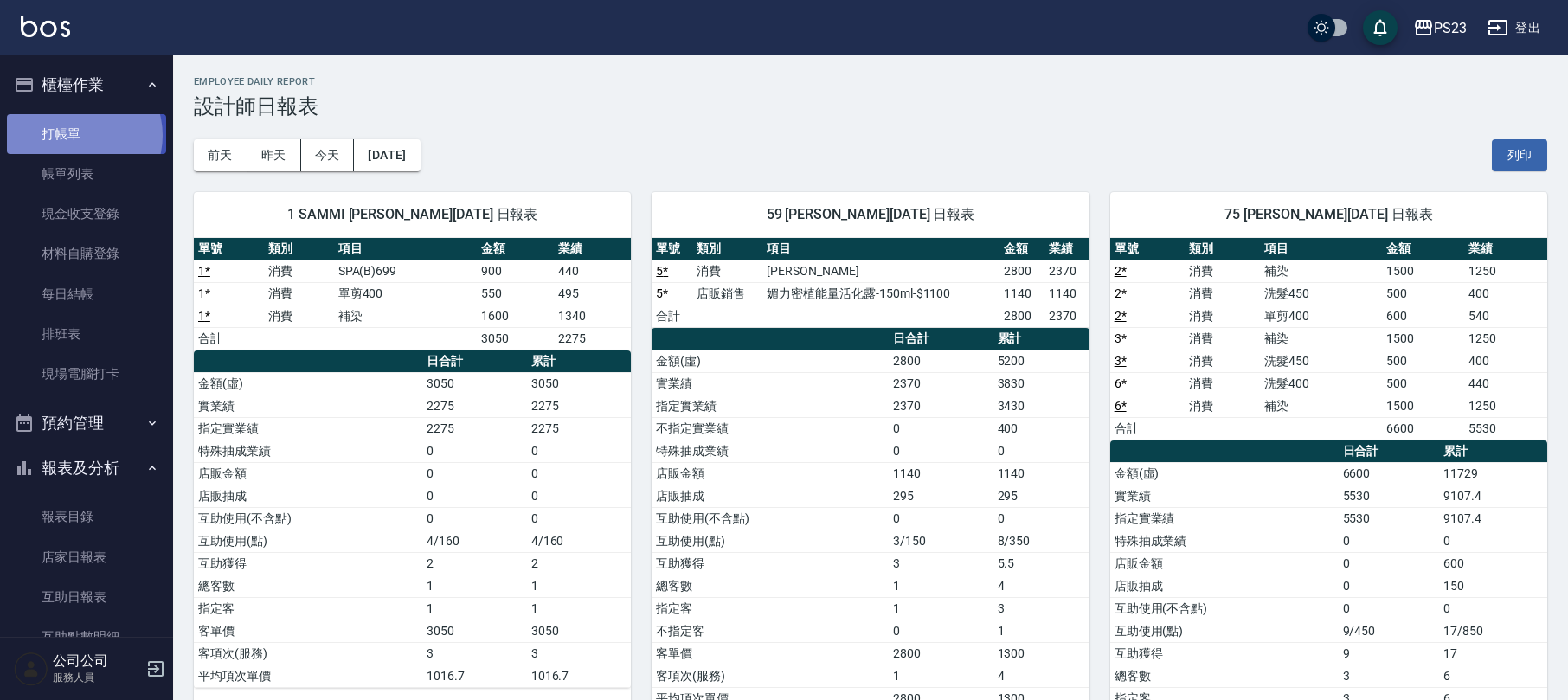
click at [78, 133] on link "打帳單" at bounding box center [86, 134] width 160 height 39
